Goal: Transaction & Acquisition: Book appointment/travel/reservation

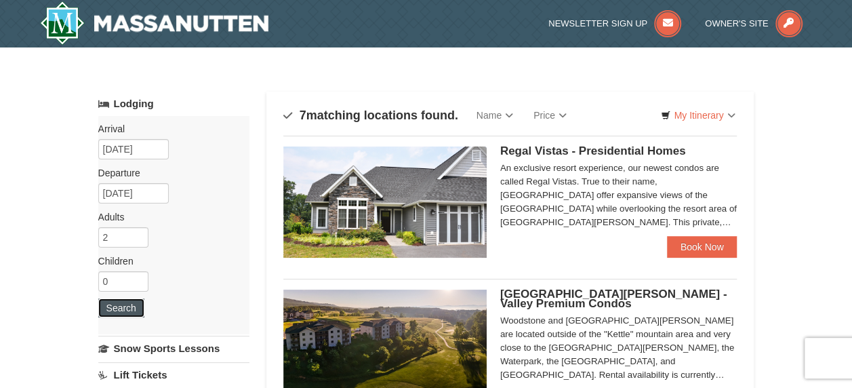
click at [129, 299] on button "Search" at bounding box center [121, 307] width 46 height 19
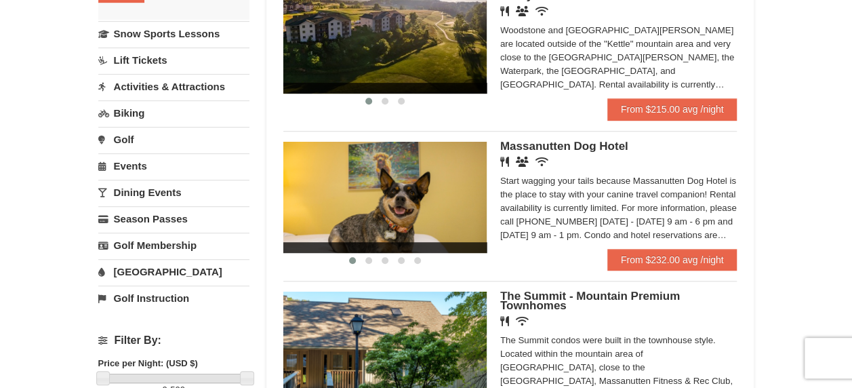
scroll to position [406, 0]
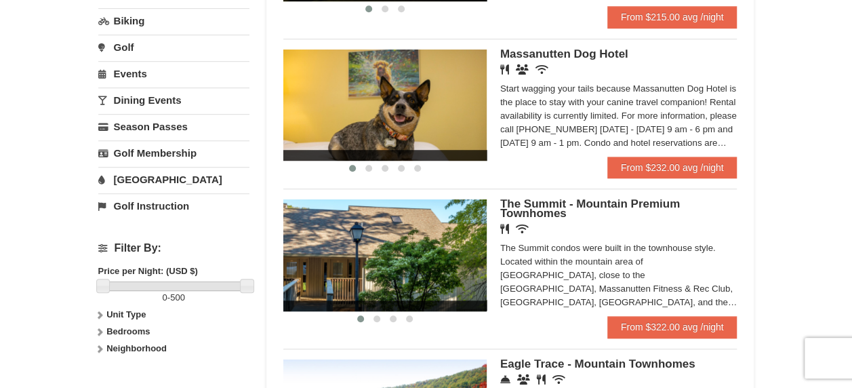
drag, startPoint x: 438, startPoint y: 285, endPoint x: 828, endPoint y: 234, distance: 392.8
click at [828, 234] on div "× Categories Map List Filter My Itinerary Questions? 1-540-289-9441 Lodging Arr…" at bounding box center [426, 238] width 852 height 1194
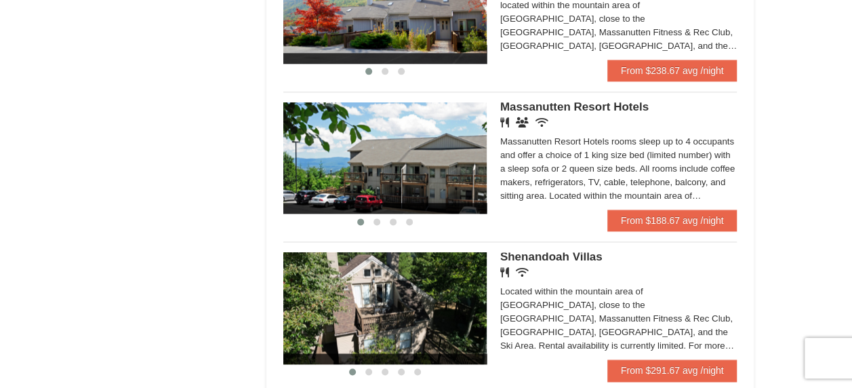
scroll to position [948, 0]
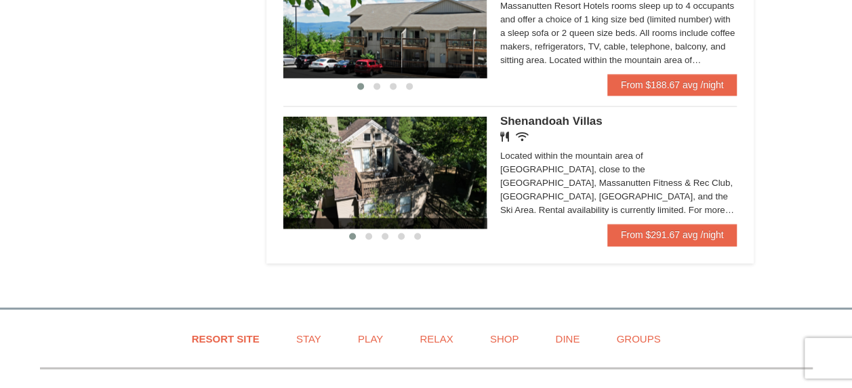
click at [457, 185] on img at bounding box center [384, 172] width 203 height 111
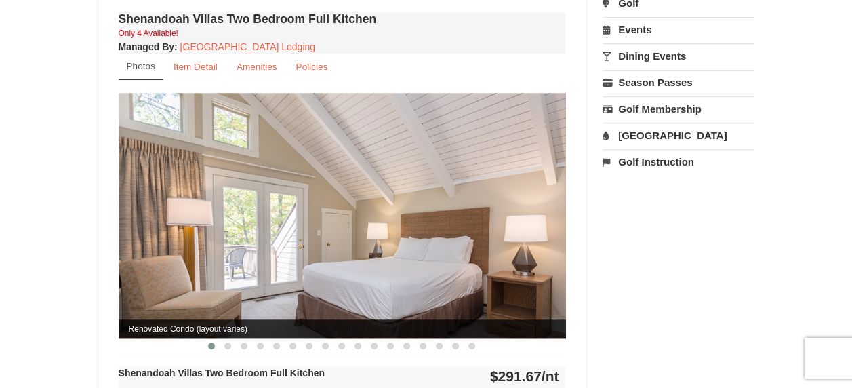
scroll to position [474, 0]
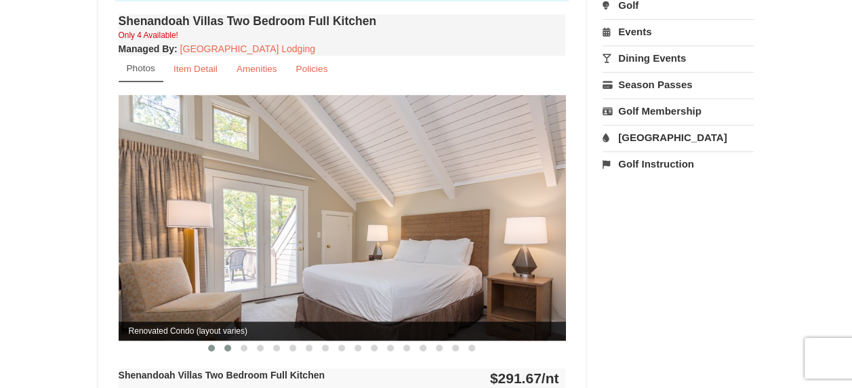
click at [223, 341] on button at bounding box center [227, 348] width 16 height 14
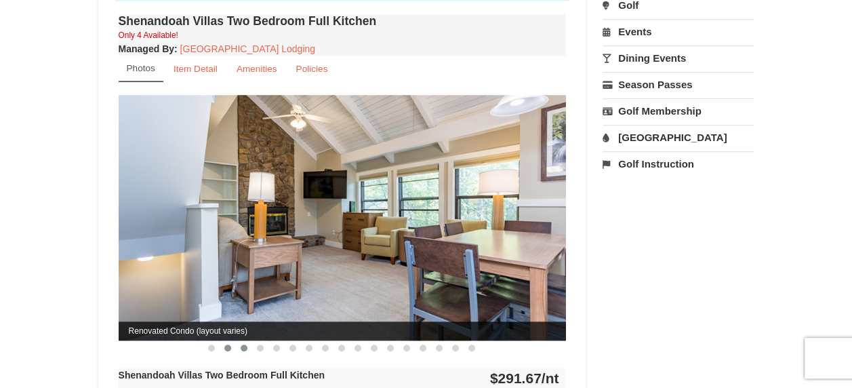
click at [242, 344] on span at bounding box center [243, 347] width 7 height 7
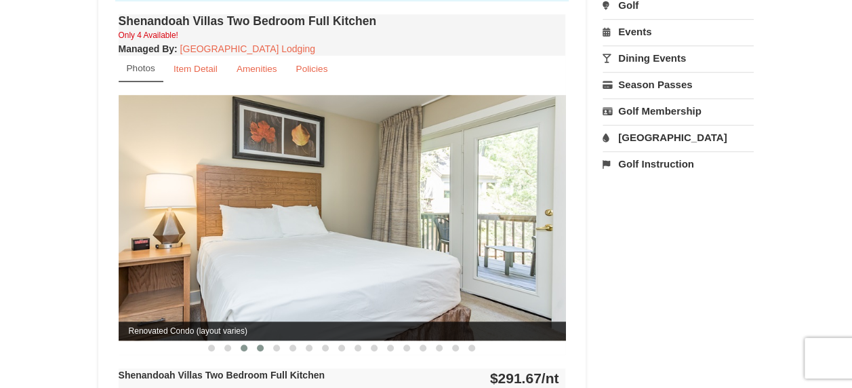
click at [260, 344] on span at bounding box center [260, 347] width 7 height 7
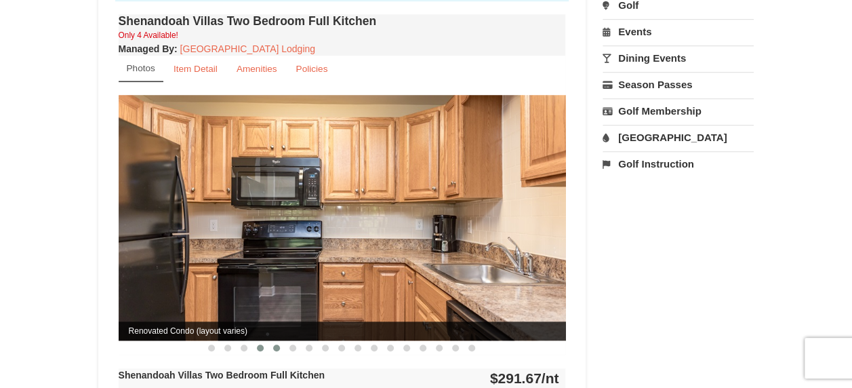
click at [276, 344] on span at bounding box center [276, 347] width 7 height 7
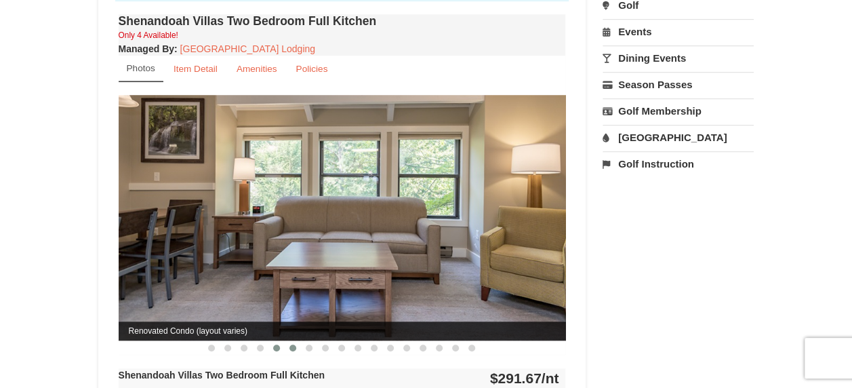
click at [296, 341] on button at bounding box center [293, 348] width 16 height 14
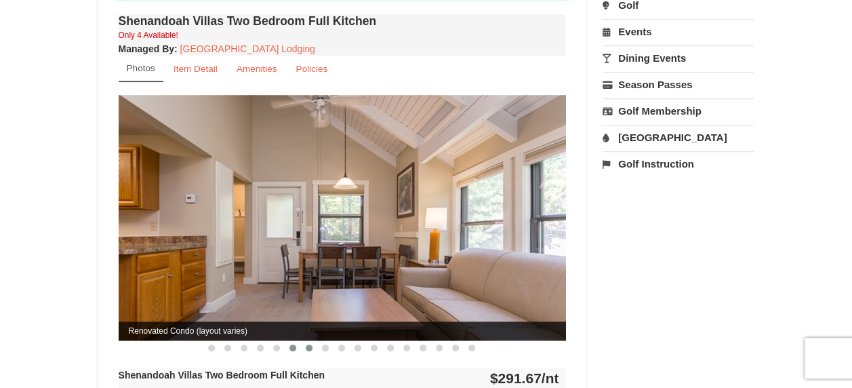
click at [308, 344] on span at bounding box center [309, 347] width 7 height 7
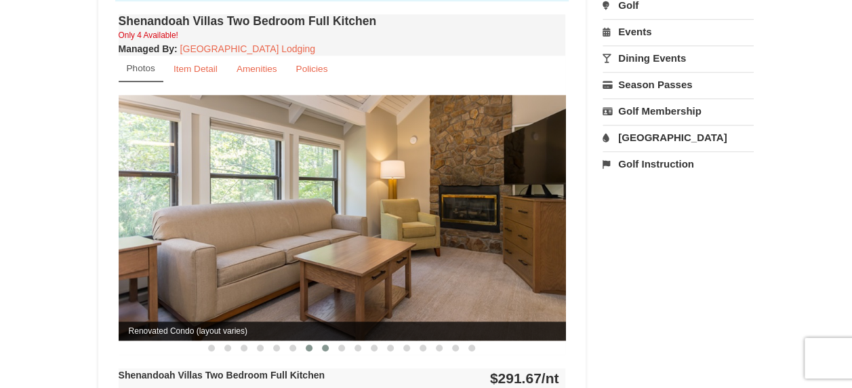
click at [328, 344] on span at bounding box center [325, 347] width 7 height 7
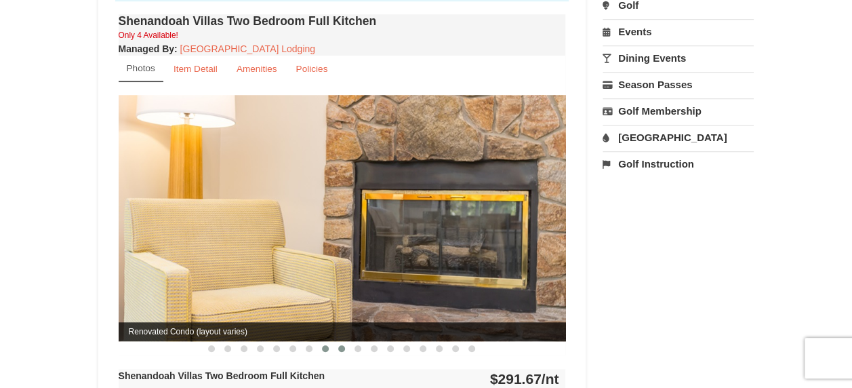
click at [348, 341] on button at bounding box center [341, 348] width 16 height 14
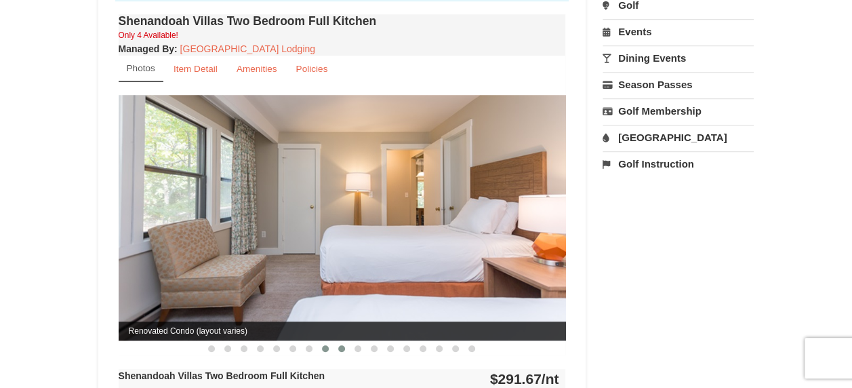
click at [327, 345] on span at bounding box center [325, 348] width 7 height 7
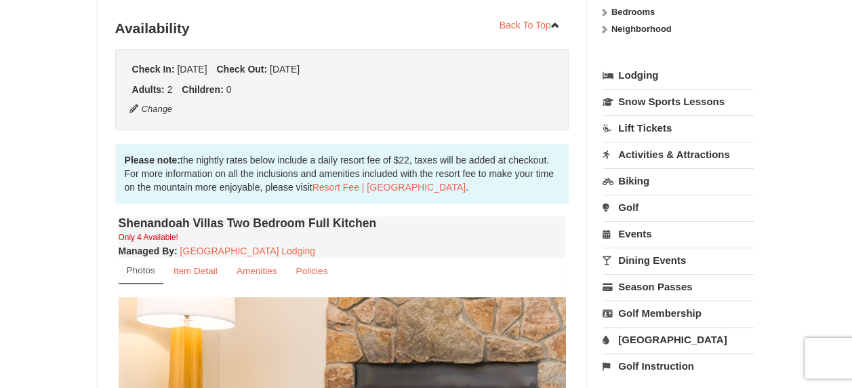
scroll to position [203, 0]
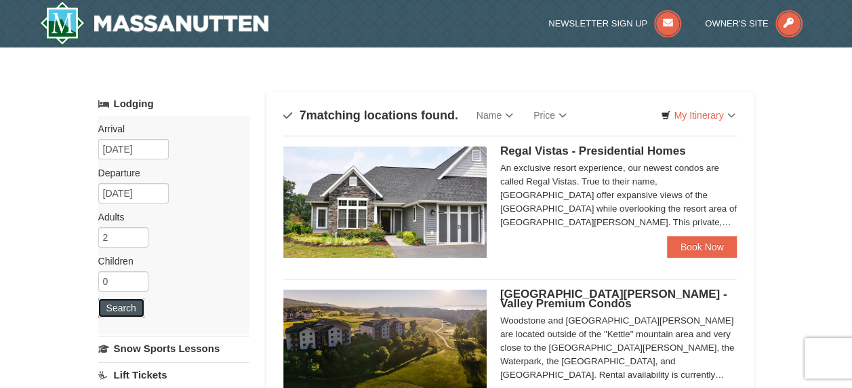
click at [121, 305] on button "Search" at bounding box center [121, 307] width 46 height 19
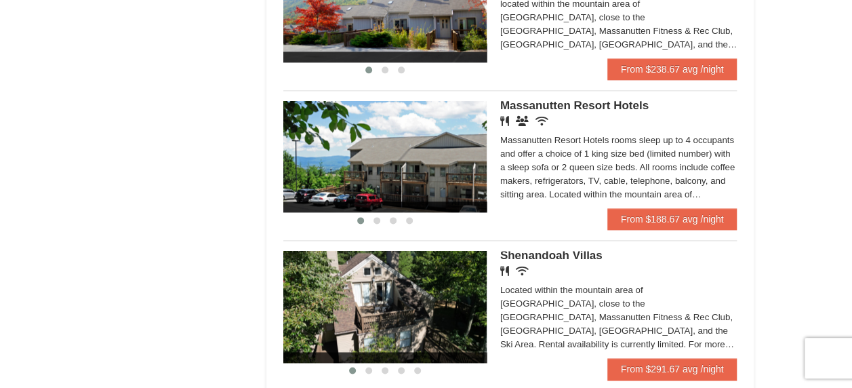
scroll to position [1016, 0]
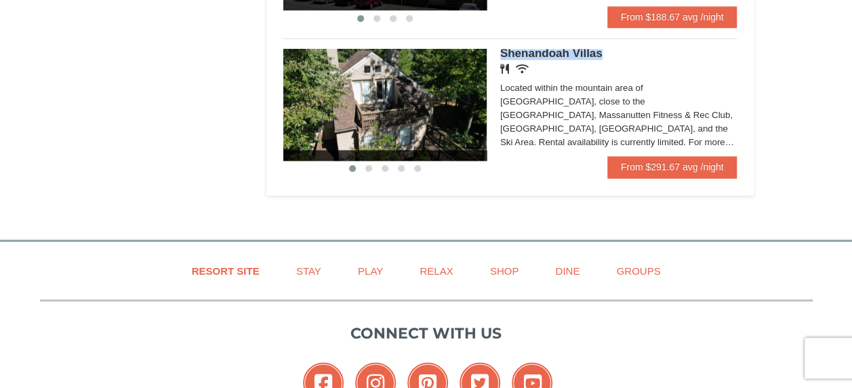
drag, startPoint x: 500, startPoint y: 52, endPoint x: 614, endPoint y: 52, distance: 113.8
click at [614, 52] on h5 "Shenandoah Villas" at bounding box center [618, 53] width 237 height 9
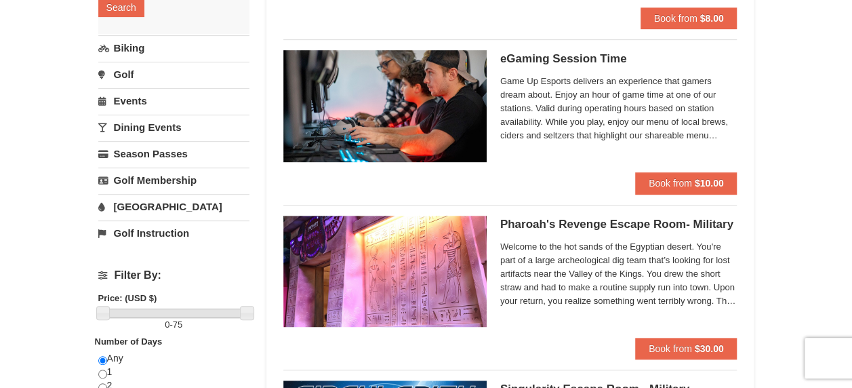
scroll to position [135, 0]
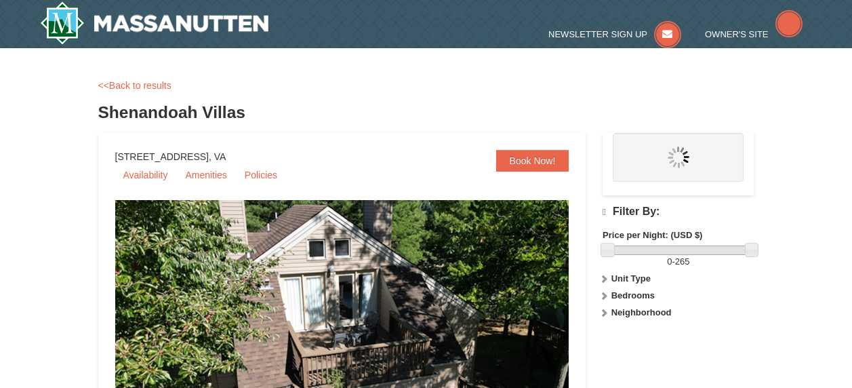
drag, startPoint x: 0, startPoint y: 0, endPoint x: 549, endPoint y: 53, distance: 551.3
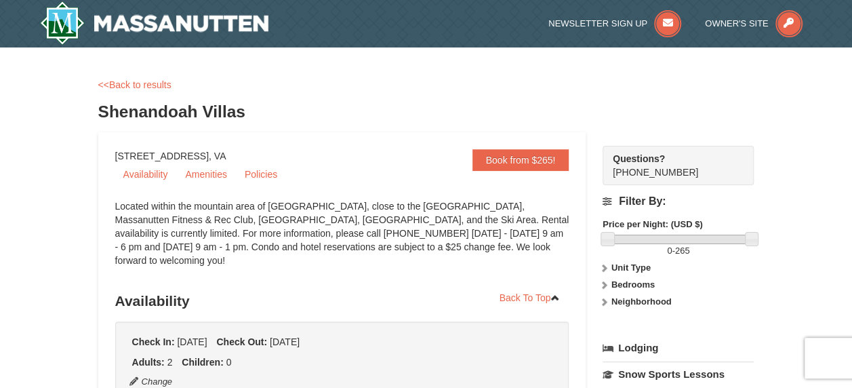
drag, startPoint x: 549, startPoint y: 53, endPoint x: 300, endPoint y: 154, distance: 268.6
drag, startPoint x: 279, startPoint y: 155, endPoint x: 110, endPoint y: 150, distance: 169.4
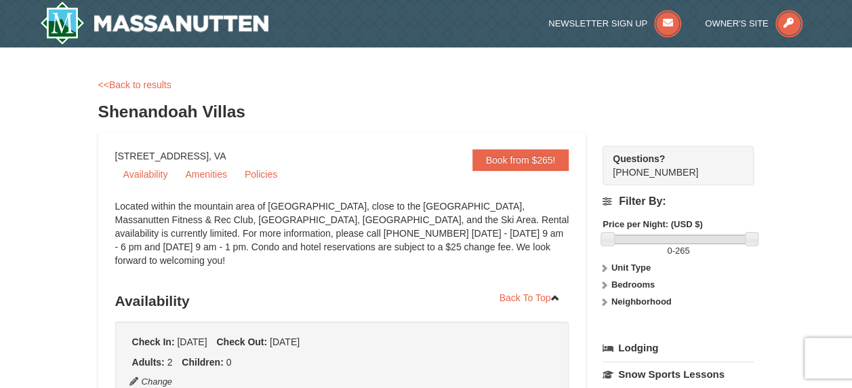
drag, startPoint x: 110, startPoint y: 150, endPoint x: 144, endPoint y: 150, distance: 33.9
copy div "1822 Resort Drive, Massanutten, VA"
drag, startPoint x: 252, startPoint y: 114, endPoint x: 72, endPoint y: 113, distance: 180.2
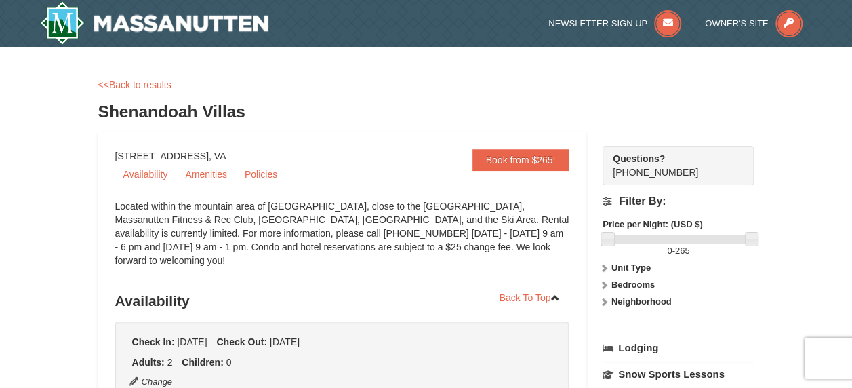
drag, startPoint x: 72, startPoint y: 113, endPoint x: 144, endPoint y: 109, distance: 72.6
copy h3 "Shenandoah Villas"
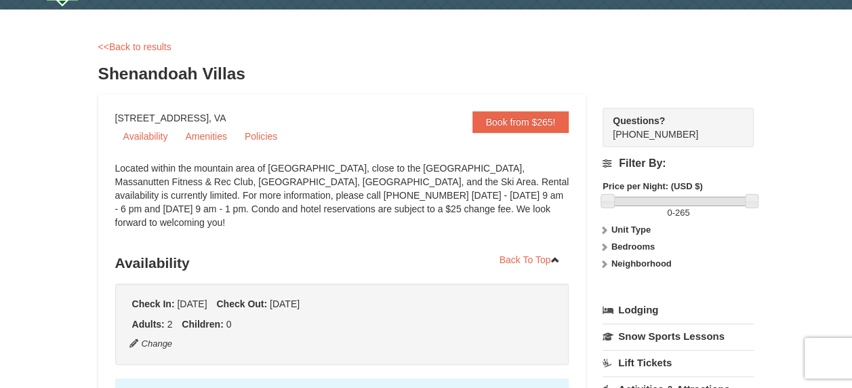
scroll to position [68, 0]
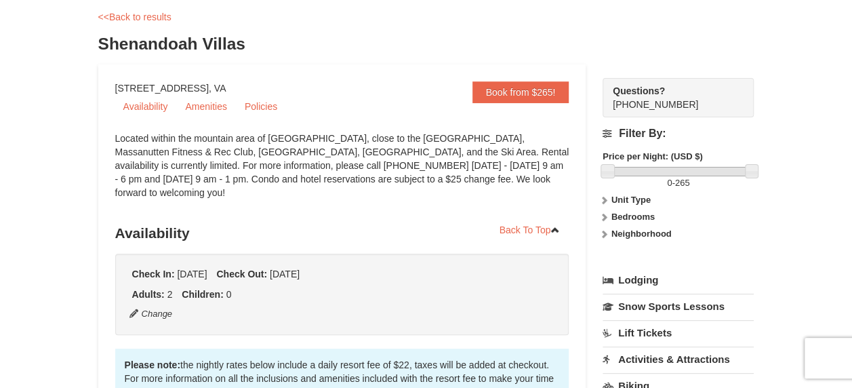
click at [356, 156] on div "Located within the mountain area of Massanutten, close to the Mountain Greens G…" at bounding box center [342, 171] width 454 height 81
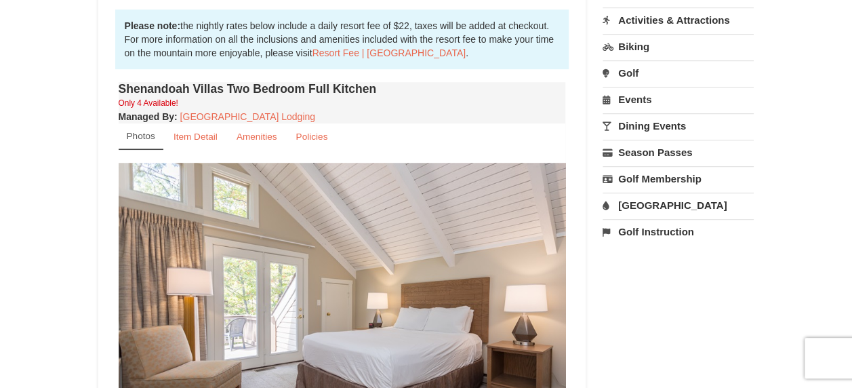
scroll to position [406, 0]
click at [260, 131] on small "Amenities" at bounding box center [256, 136] width 41 height 10
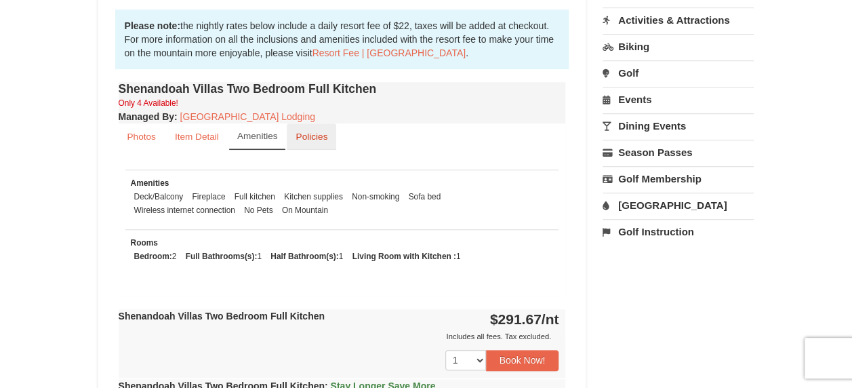
click at [317, 131] on small "Policies" at bounding box center [311, 136] width 32 height 10
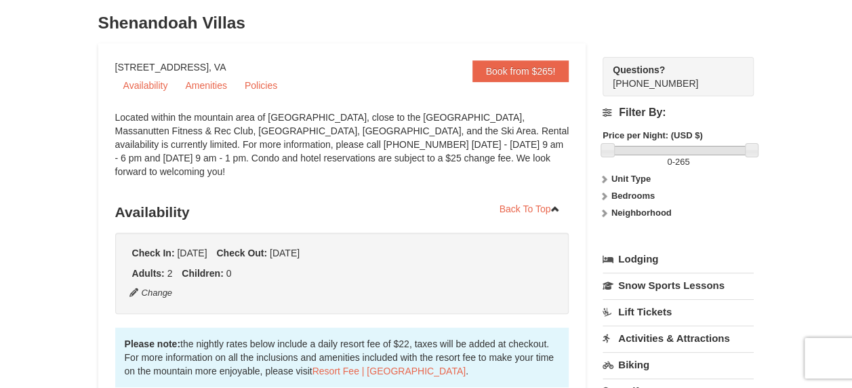
scroll to position [68, 0]
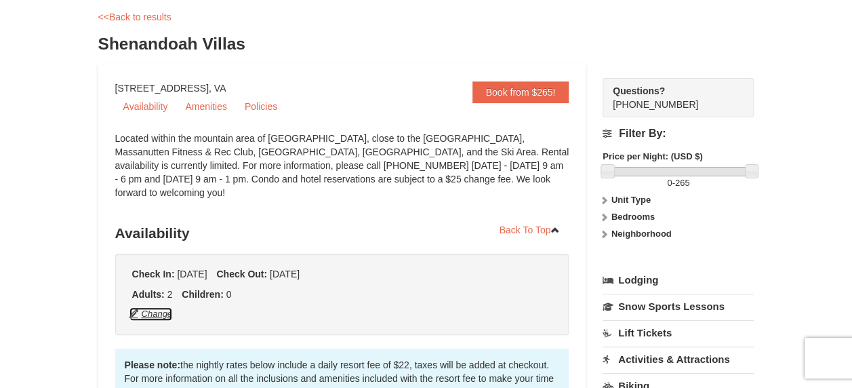
click at [167, 306] on button "Change" at bounding box center [151, 313] width 45 height 15
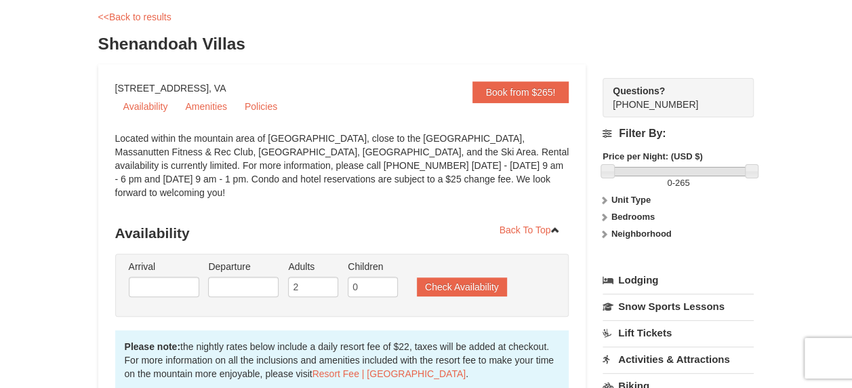
type input "10/17/2025"
type input "10/20/2025"
click at [180, 276] on input "10/17/2025" at bounding box center [164, 286] width 70 height 20
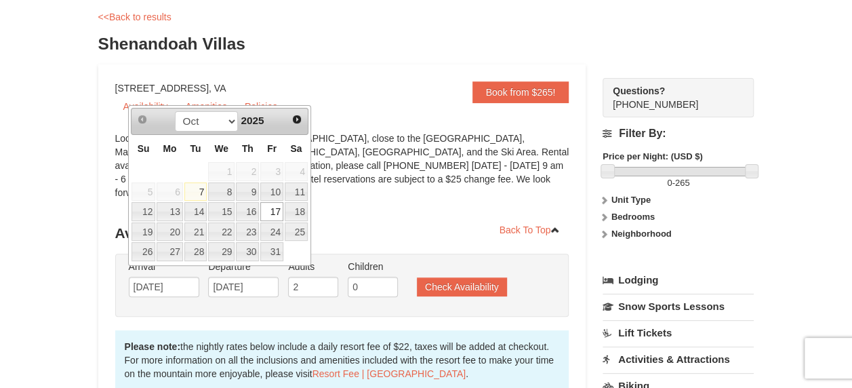
click at [333, 219] on h3 "Availability" at bounding box center [342, 232] width 454 height 27
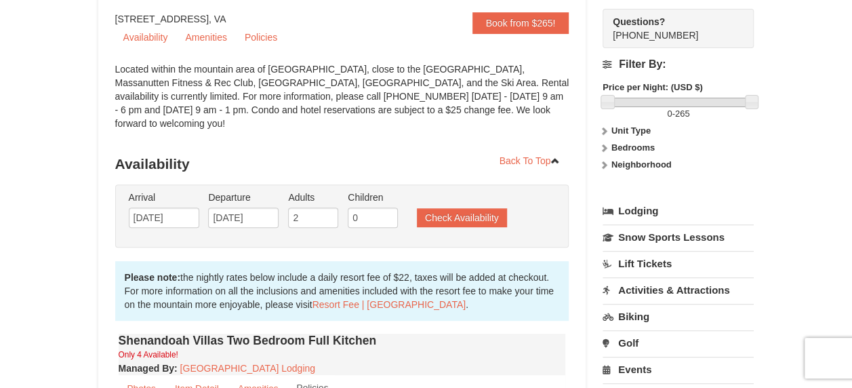
scroll to position [135, 0]
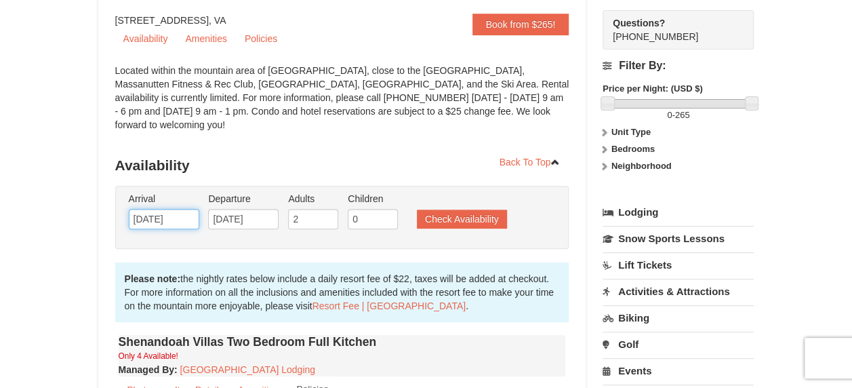
click at [182, 209] on input "10/17/2025" at bounding box center [164, 219] width 70 height 20
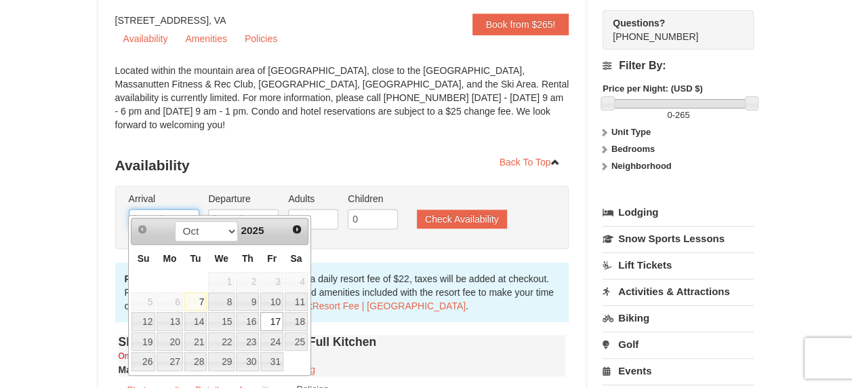
click at [182, 209] on input "10/17/2025" at bounding box center [164, 219] width 70 height 20
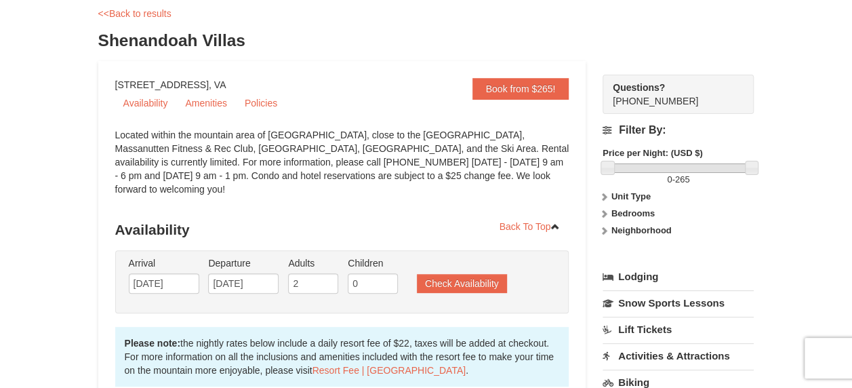
scroll to position [0, 0]
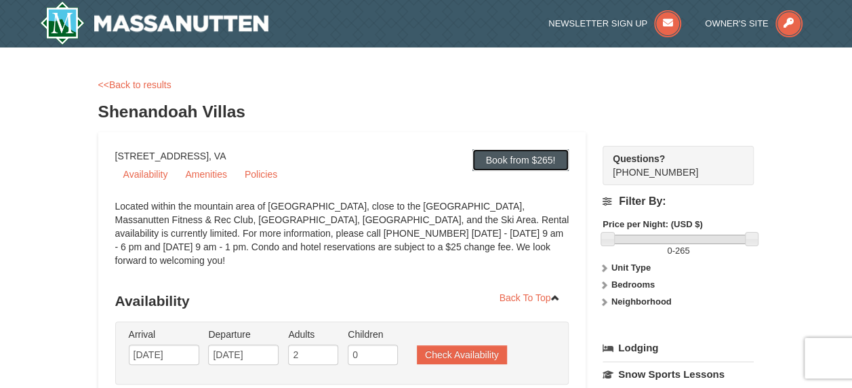
click at [498, 161] on link "Book from $265!" at bounding box center [520, 160] width 97 height 22
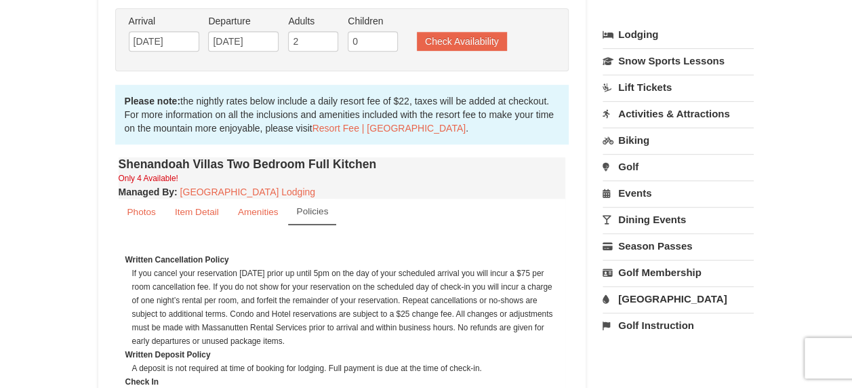
scroll to position [341, 0]
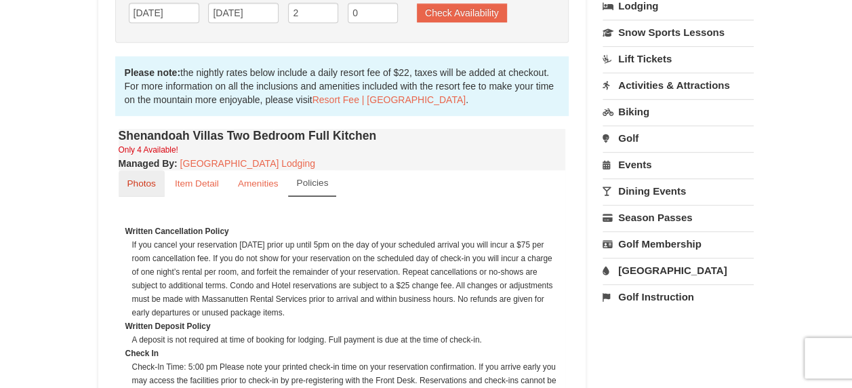
click at [123, 171] on link "Photos" at bounding box center [142, 183] width 46 height 26
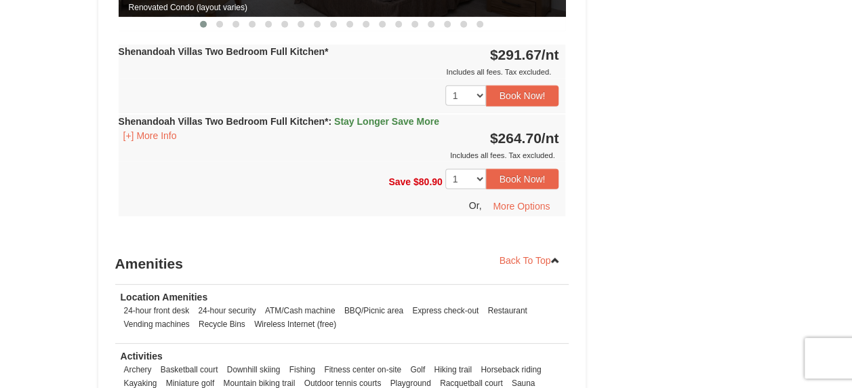
scroll to position [1832, 0]
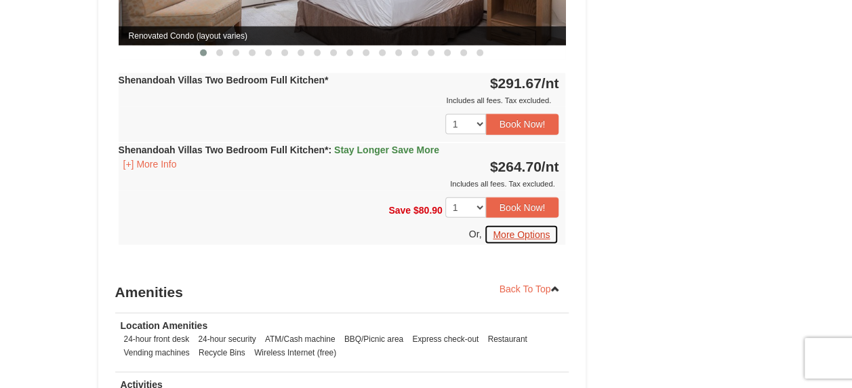
click at [508, 224] on button "More Options" at bounding box center [521, 234] width 75 height 20
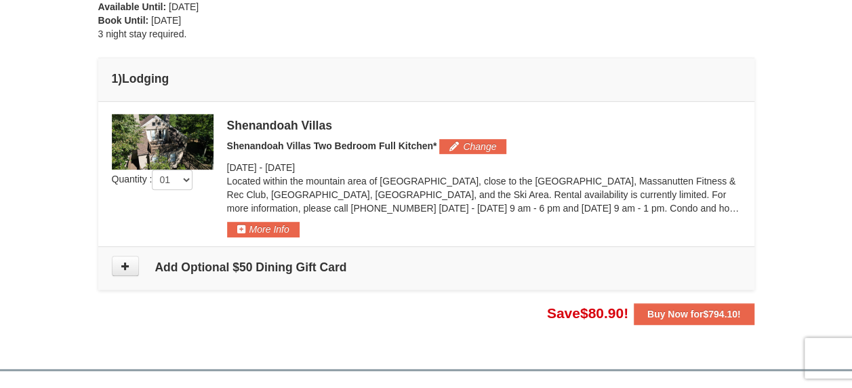
scroll to position [406, 0]
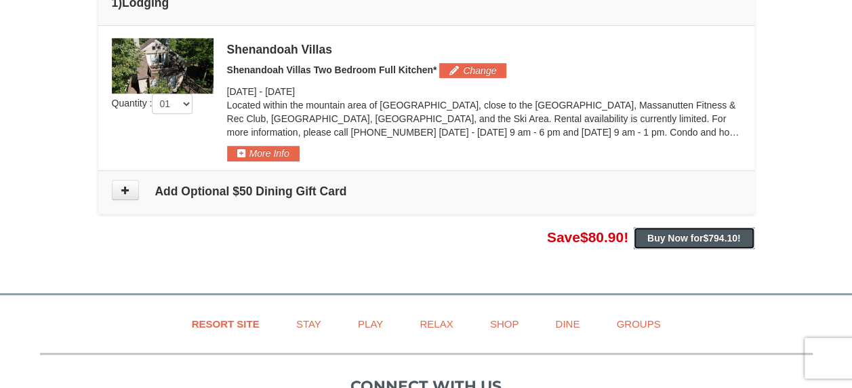
click at [666, 232] on strong "Buy Now for $794.10 !" at bounding box center [693, 237] width 93 height 11
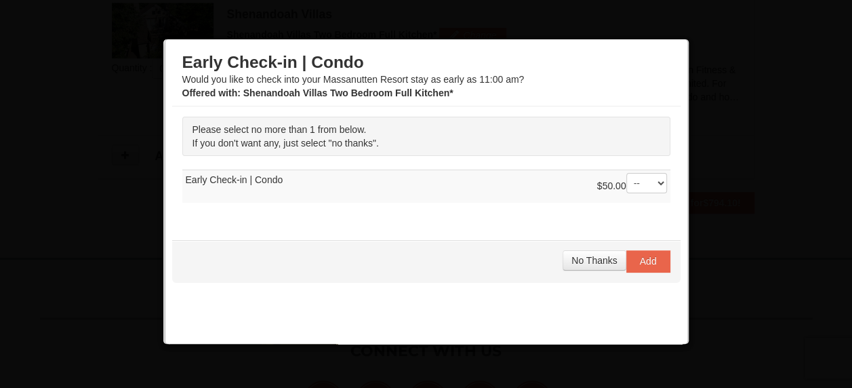
scroll to position [443, 0]
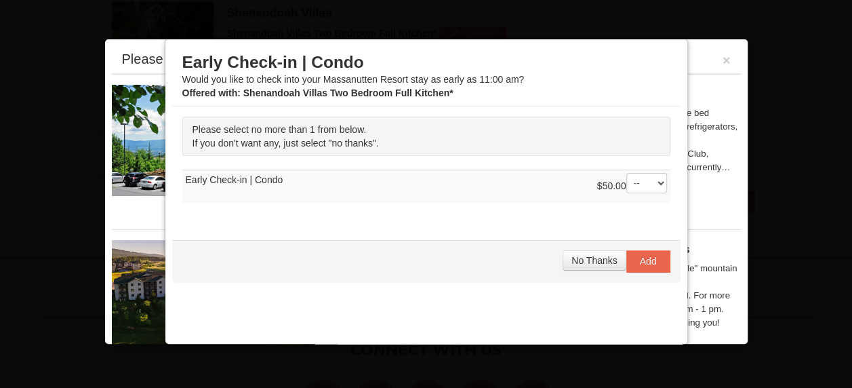
click at [629, 182] on select "-- 01" at bounding box center [646, 183] width 41 height 20
click at [626, 173] on select "-- 01" at bounding box center [646, 183] width 41 height 20
click at [595, 257] on span "No Thanks" at bounding box center [593, 260] width 45 height 11
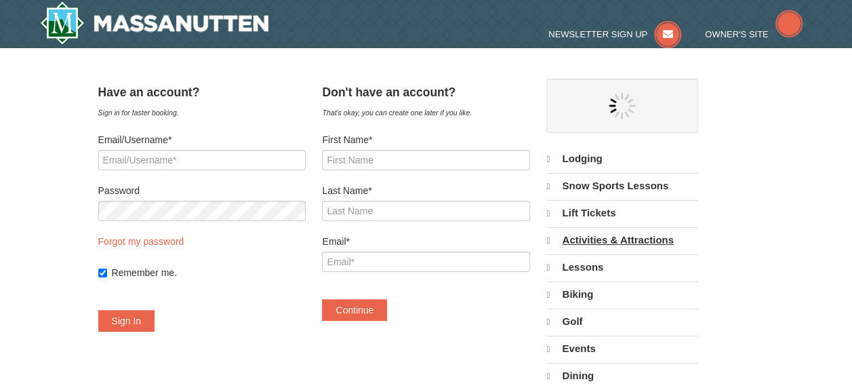
select select "10"
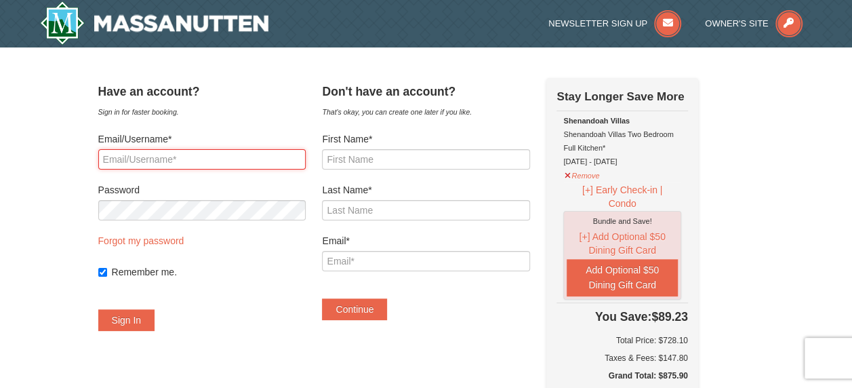
click at [207, 152] on input "Email/Username*" at bounding box center [201, 159] width 207 height 20
click at [289, 119] on div "Have an account? Sign in for faster booking. Email/Username* Password Forgot my…" at bounding box center [201, 211] width 207 height 266
